Goal: Check status: Check status

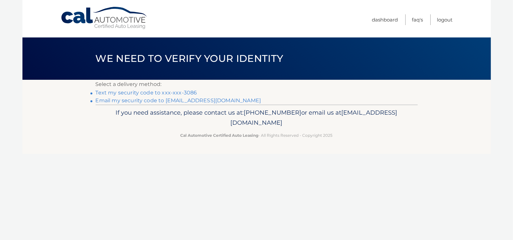
click at [172, 94] on link "Text my security code to xxx-xxx-3086" at bounding box center [146, 92] width 101 height 6
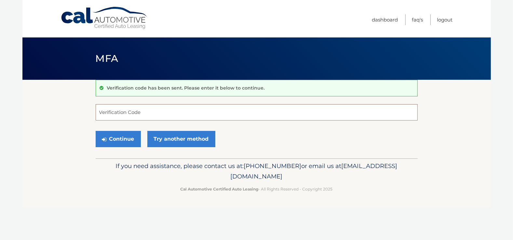
click at [132, 115] on input "Verification Code" at bounding box center [257, 112] width 322 height 16
type input "660380"
click at [114, 134] on button "Continue" at bounding box center [118, 139] width 45 height 16
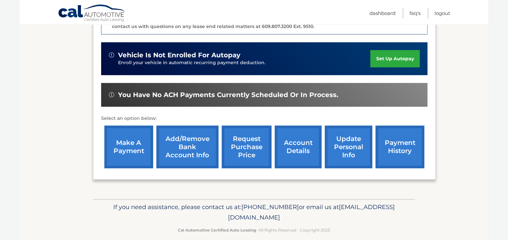
scroll to position [203, 0]
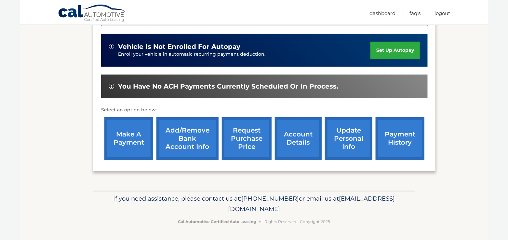
click at [234, 132] on link "request purchase price" at bounding box center [247, 138] width 50 height 43
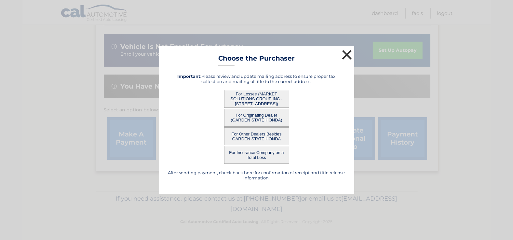
click at [351, 54] on button "×" at bounding box center [346, 54] width 13 height 13
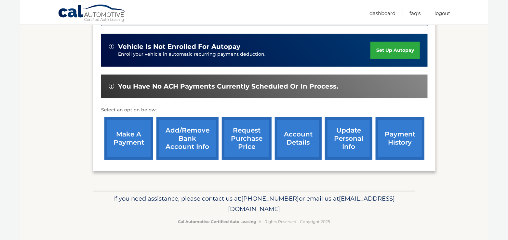
click at [142, 143] on link "make a payment" at bounding box center [128, 138] width 49 height 43
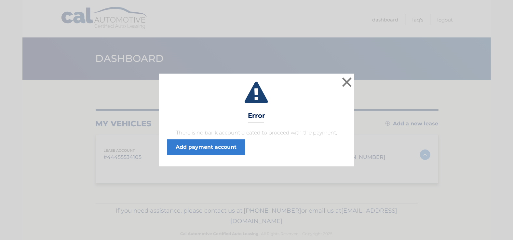
click at [297, 138] on span "There is no bank account created to proceed with the payment. Add payment accou…" at bounding box center [256, 142] width 179 height 26
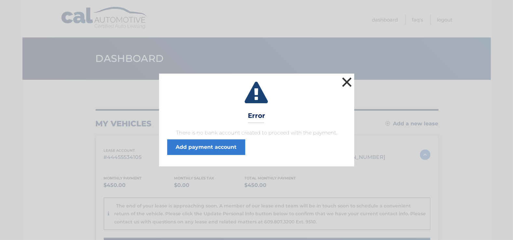
click at [344, 82] on button "×" at bounding box center [346, 81] width 13 height 13
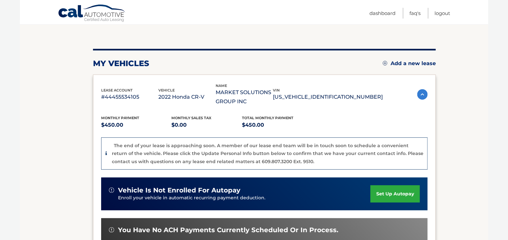
scroll to position [195, 0]
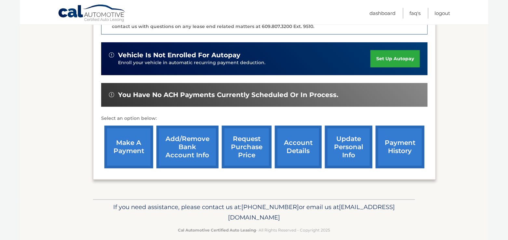
click at [291, 145] on link "account details" at bounding box center [298, 146] width 47 height 43
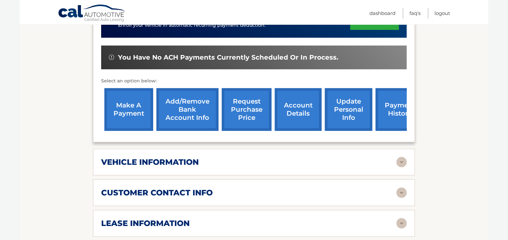
scroll to position [195, 0]
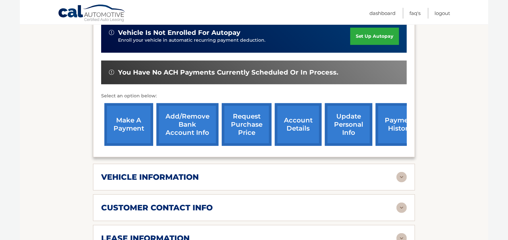
click at [157, 233] on h2 "lease information" at bounding box center [145, 238] width 88 height 10
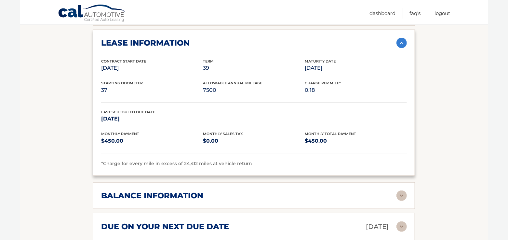
scroll to position [423, 0]
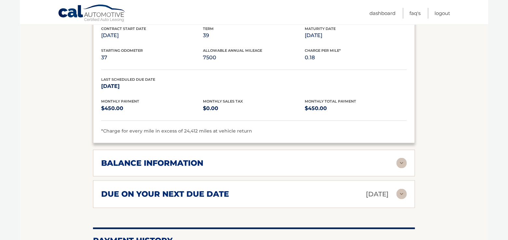
click at [400, 158] on img at bounding box center [401, 163] width 10 height 10
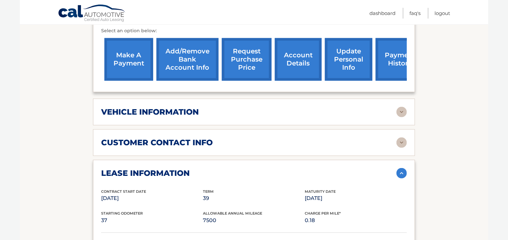
scroll to position [130, 0]
